Goal: Information Seeking & Learning: Learn about a topic

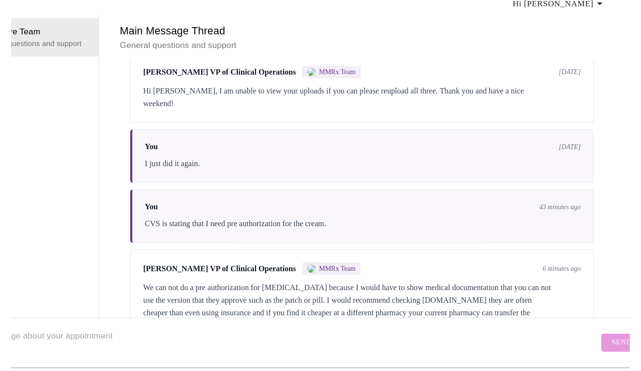
scroll to position [32, 0]
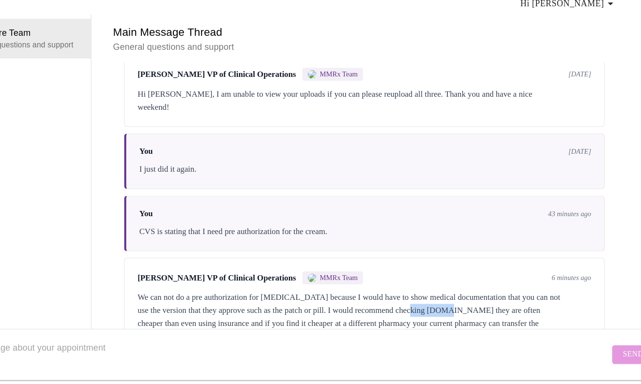
drag, startPoint x: 453, startPoint y: 219, endPoint x: 414, endPoint y: 219, distance: 39.2
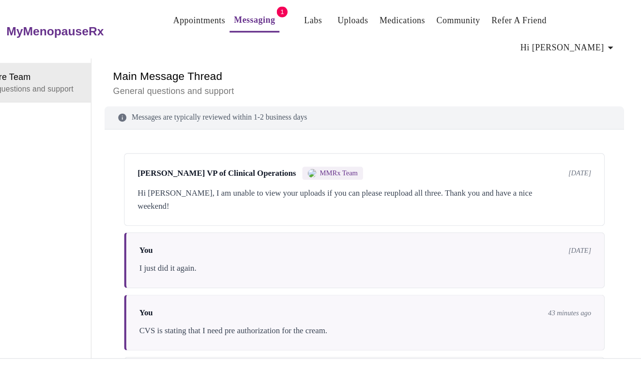
scroll to position [0, 0]
click at [277, 24] on link "Messaging" at bounding box center [295, 18] width 37 height 14
click at [407, 23] on link "Medications" at bounding box center [427, 19] width 41 height 14
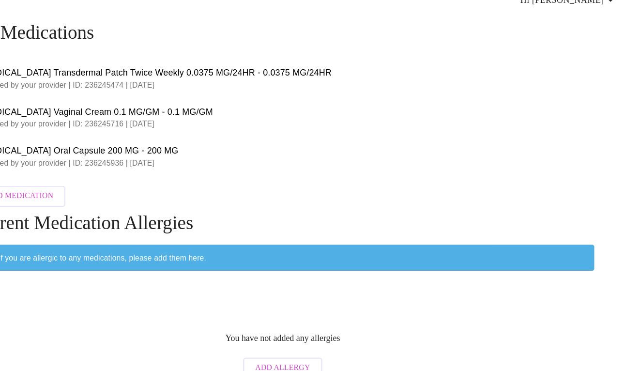
scroll to position [4, 0]
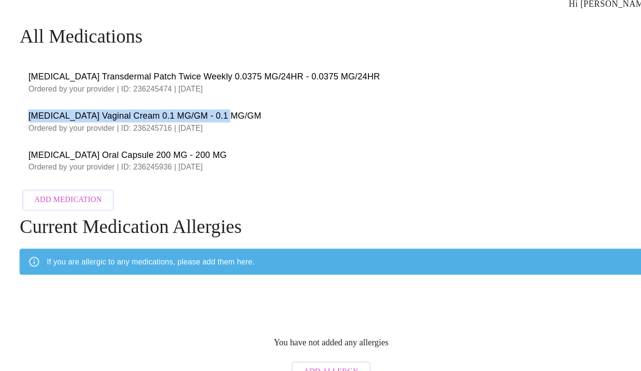
drag, startPoint x: 202, startPoint y: 86, endPoint x: 24, endPoint y: 85, distance: 178.6
click at [42, 127] on li "[MEDICAL_DATA] Vaginal Cream 0.1 MG/GM - 0.1 MG/GM Ordered by your provider | I…" at bounding box center [320, 144] width 556 height 35
copy span "[MEDICAL_DATA] Vaginal Cream 0.1 MG/GM - 0.1 MG/GM"
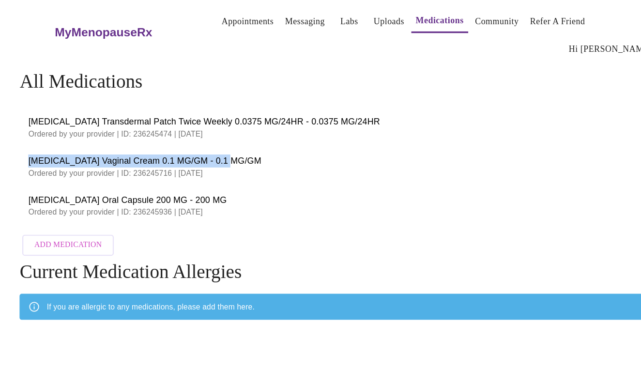
scroll to position [0, 0]
click at [279, 24] on link "Messaging" at bounding box center [296, 20] width 35 height 14
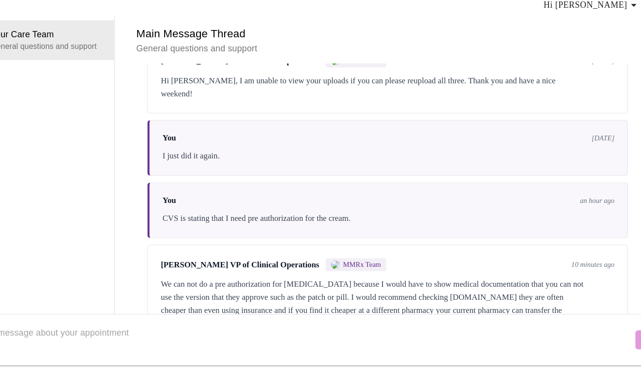
scroll to position [2, 0]
